Goal: Task Accomplishment & Management: Use online tool/utility

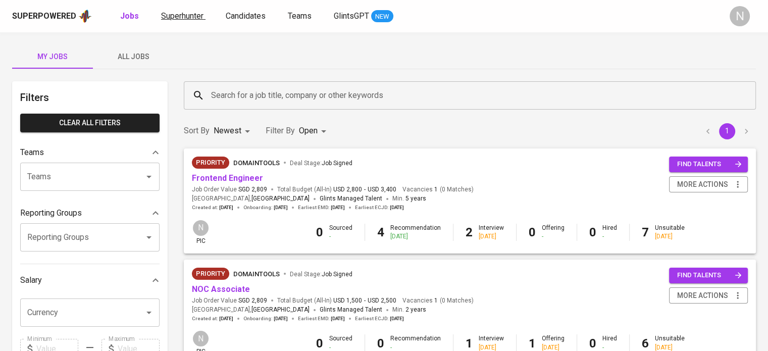
click at [194, 13] on span "Superhunter" at bounding box center [182, 16] width 42 height 10
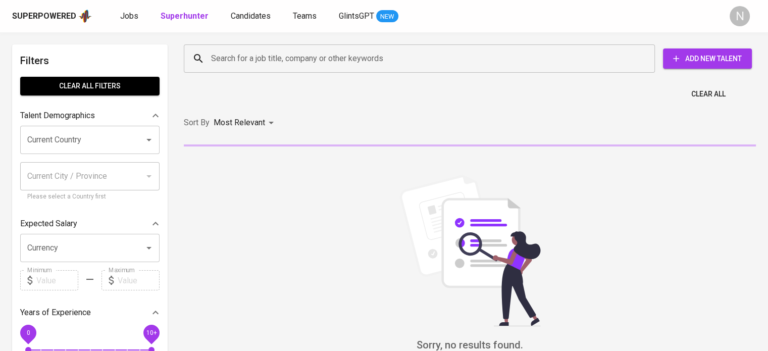
click at [239, 59] on input "Search for a job title, company or other keywords" at bounding box center [422, 58] width 427 height 19
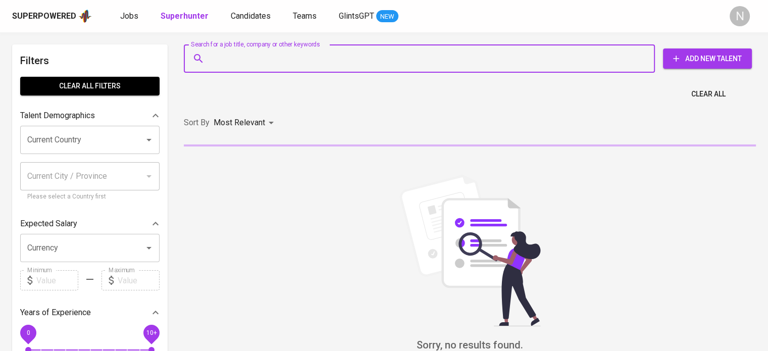
paste input "[EMAIL_ADDRESS][DOMAIN_NAME]"
type input "[EMAIL_ADDRESS][DOMAIN_NAME]"
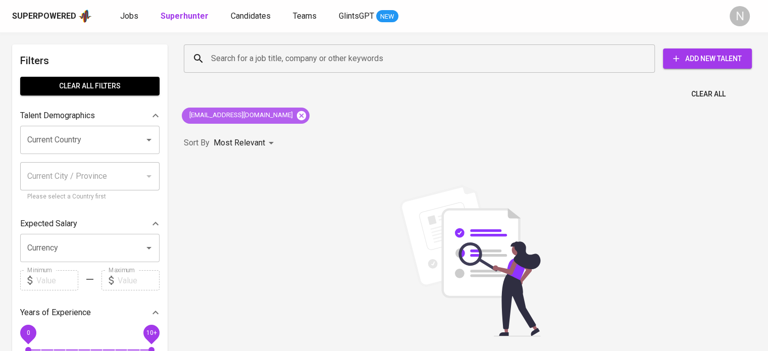
click at [297, 116] on icon at bounding box center [301, 115] width 9 height 9
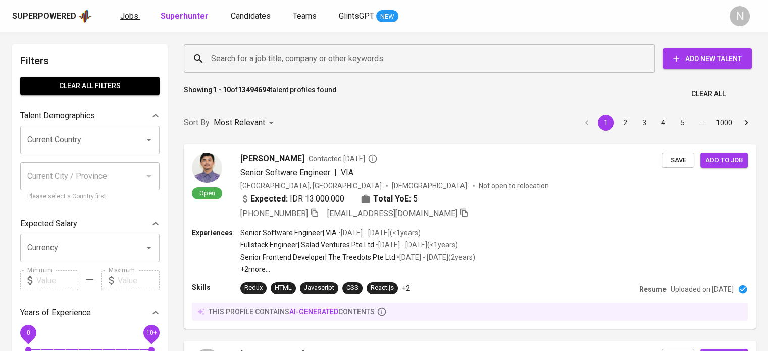
click at [126, 19] on span "Jobs" at bounding box center [129, 16] width 18 height 10
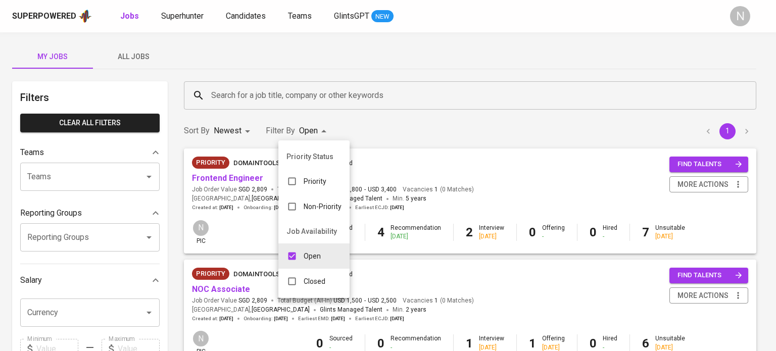
click at [327, 128] on body "Superpowered Jobs Superhunter Candidates Teams GlintsGPT NEW N My Jobs All Jobs…" at bounding box center [388, 344] width 776 height 689
click at [392, 128] on div at bounding box center [388, 175] width 776 height 351
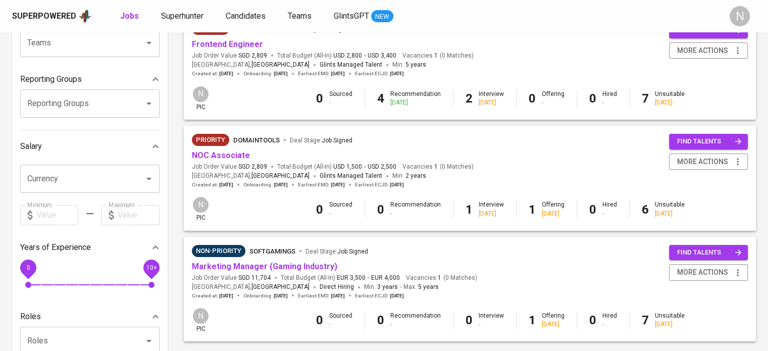
scroll to position [101, 0]
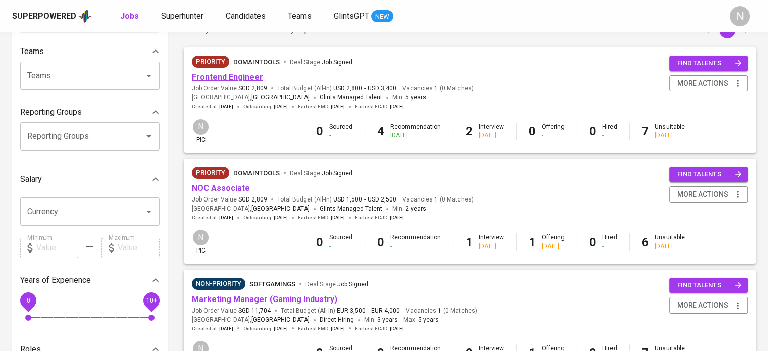
click at [217, 73] on link "Frontend Engineer" at bounding box center [227, 77] width 71 height 10
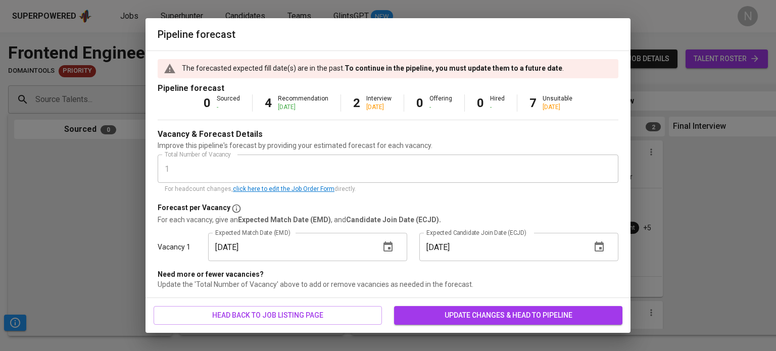
click at [382, 245] on button "button" at bounding box center [388, 247] width 24 height 24
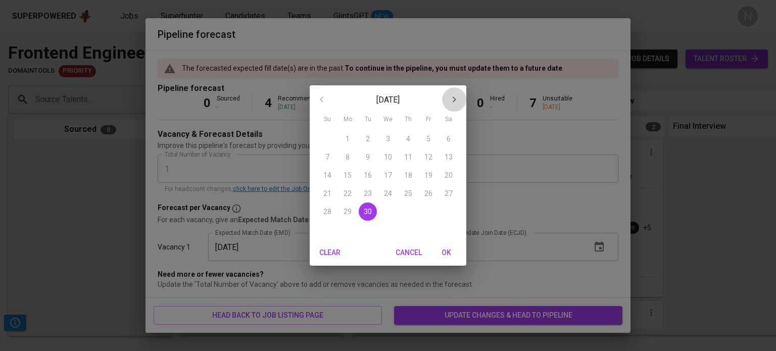
click at [456, 95] on icon "button" at bounding box center [454, 99] width 12 height 12
click at [347, 154] on p "6" at bounding box center [347, 157] width 4 height 10
type input "[DATE]"
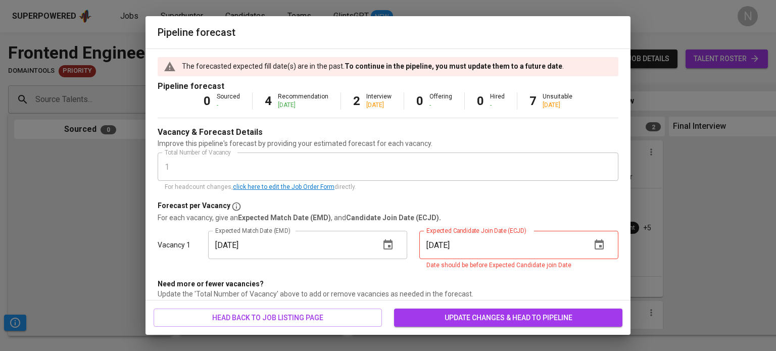
click at [594, 245] on icon "button" at bounding box center [599, 245] width 12 height 12
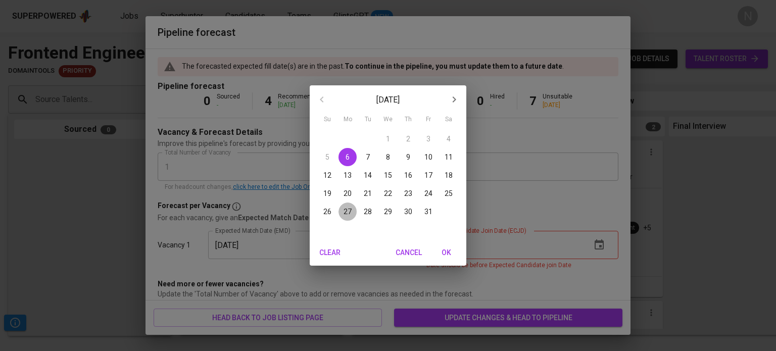
click at [347, 203] on button "27" at bounding box center [347, 211] width 18 height 18
type input "[DATE]"
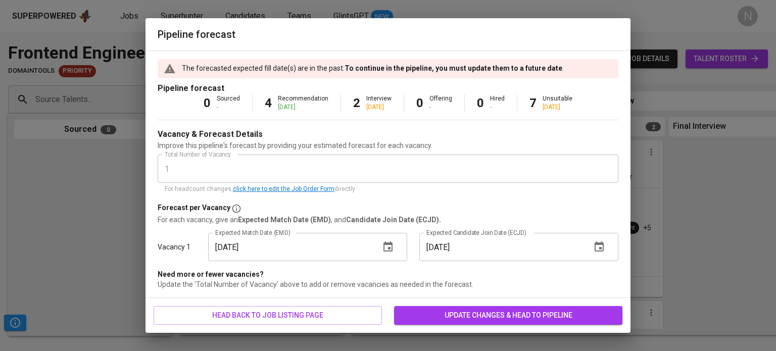
click at [480, 313] on span "update changes & head to pipeline" at bounding box center [508, 315] width 212 height 13
